Goal: Book appointment/travel/reservation

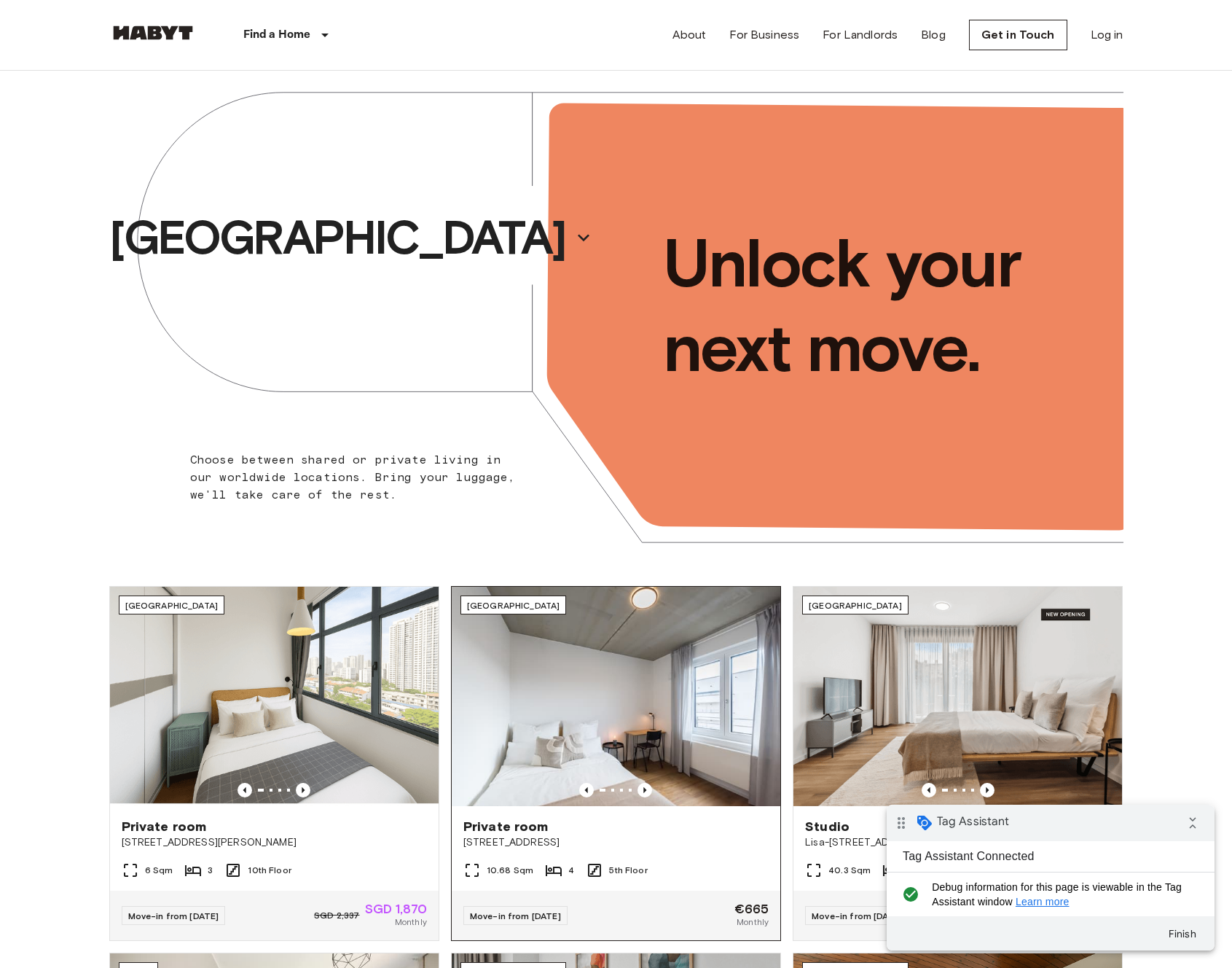
click at [608, 709] on img at bounding box center [616, 696] width 328 height 220
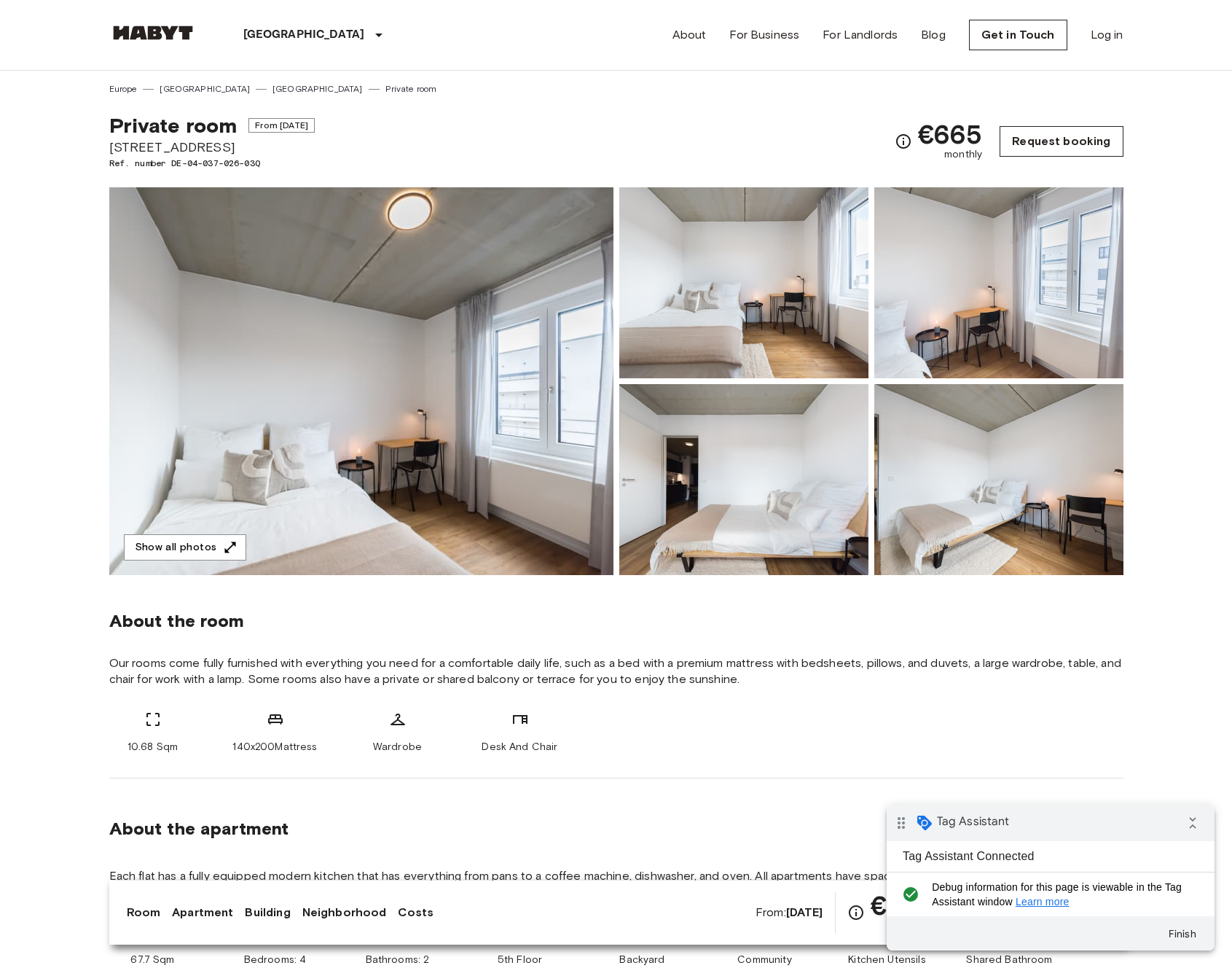
click at [1059, 146] on link "Request booking" at bounding box center [1060, 141] width 123 height 31
